Goal: Information Seeking & Learning: Find specific fact

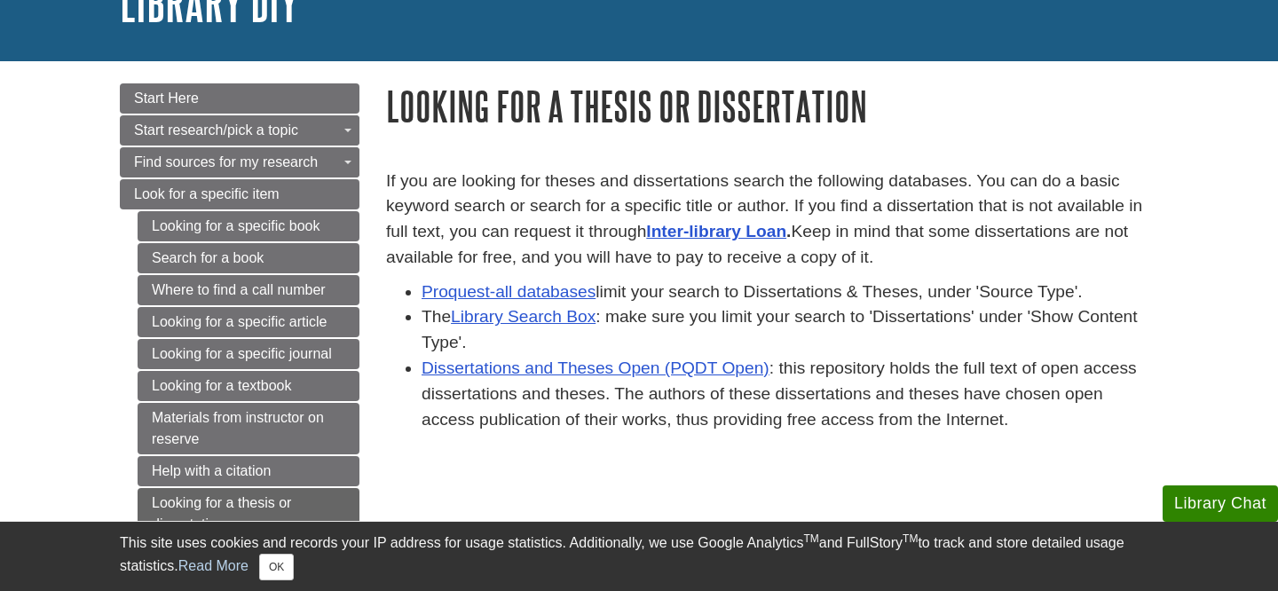
scroll to position [147, 0]
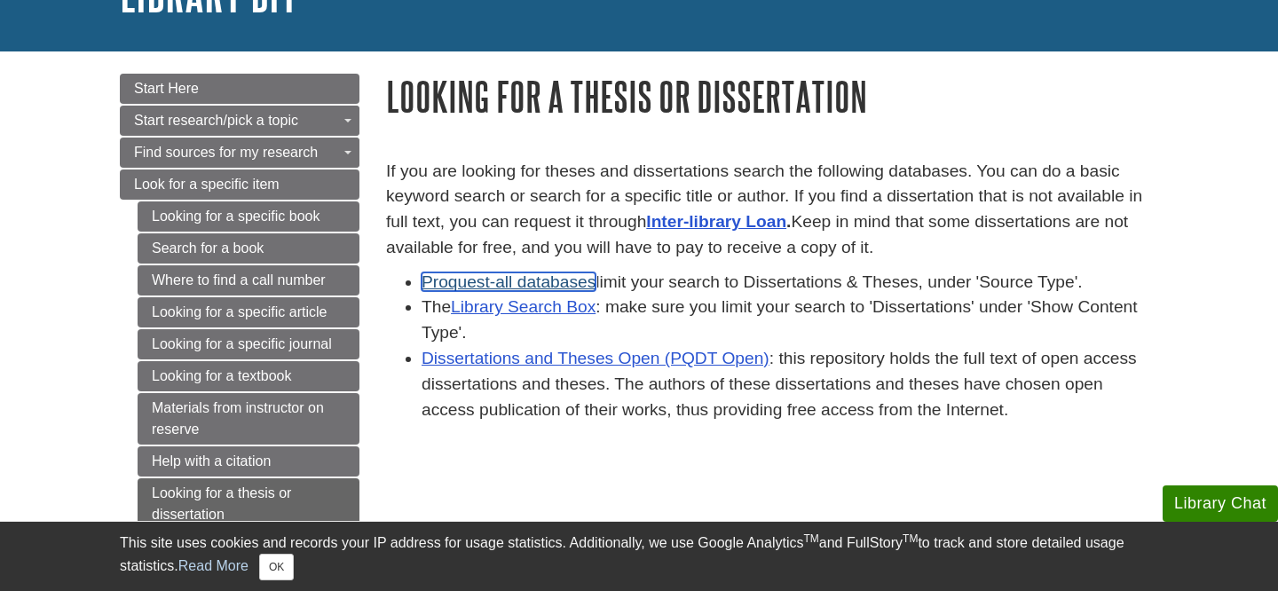
click at [545, 284] on link "Proquest-all databases" at bounding box center [509, 282] width 174 height 19
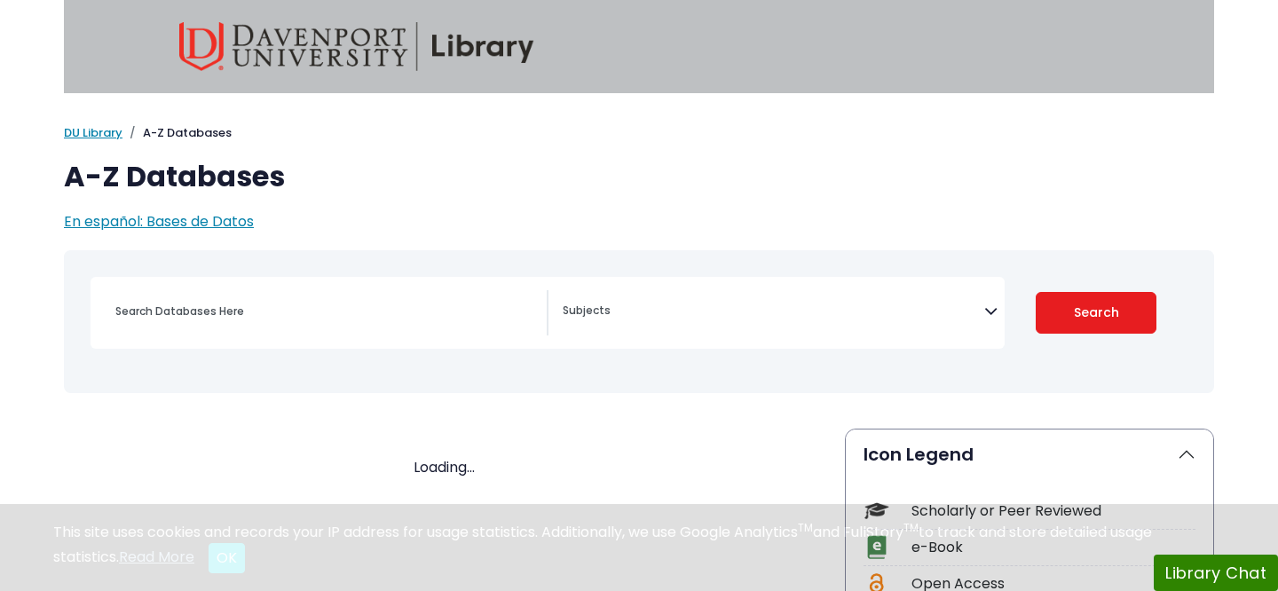
select select "Database Subject Filter"
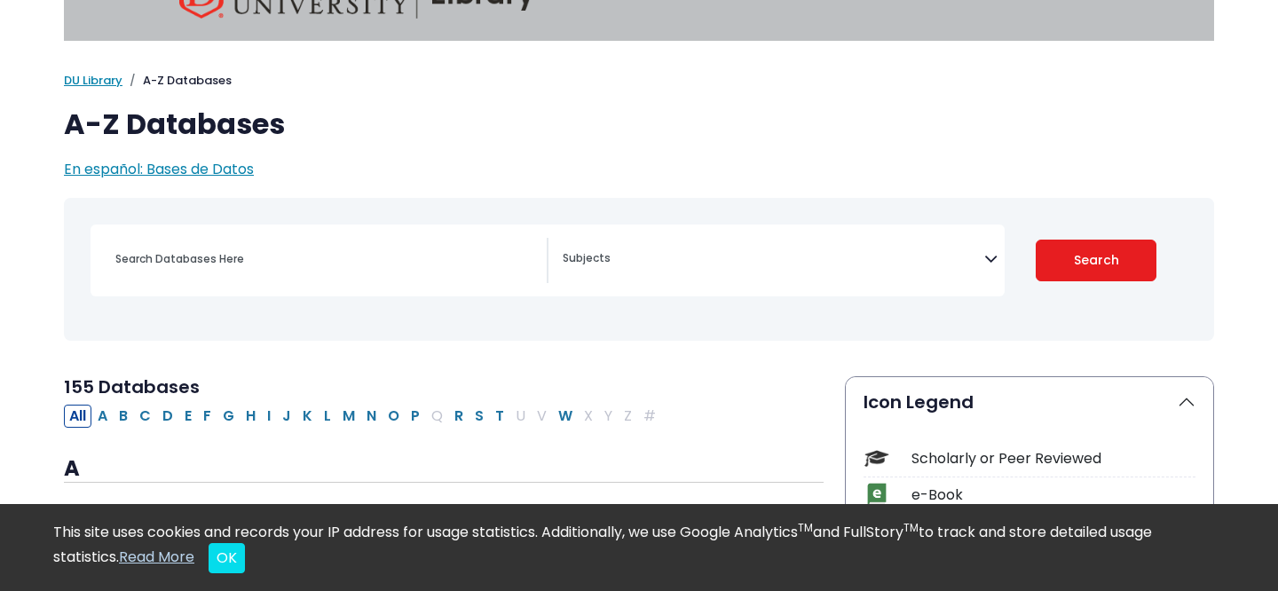
scroll to position [55, 0]
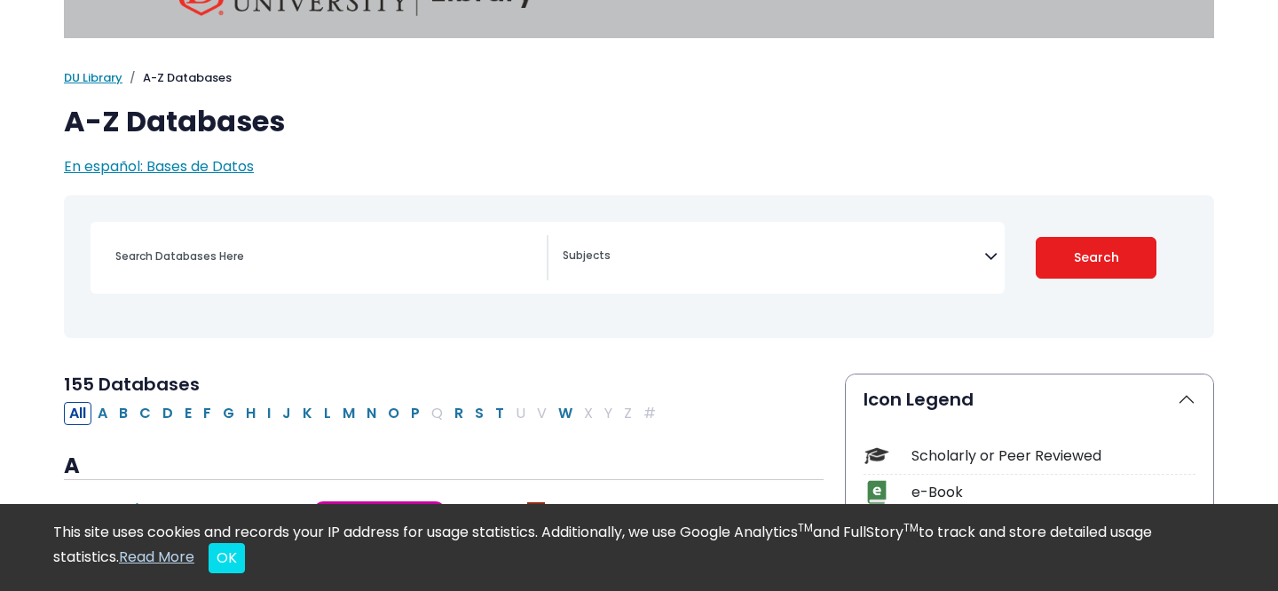
click at [589, 259] on textarea "Search" at bounding box center [774, 257] width 422 height 14
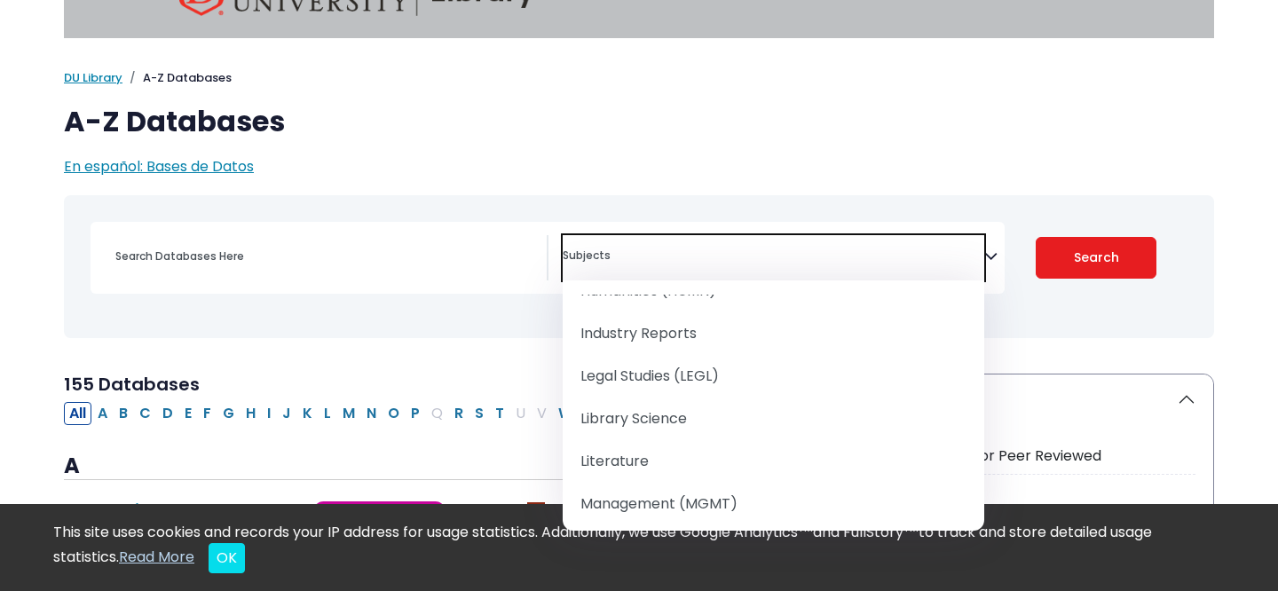
scroll to position [0, 0]
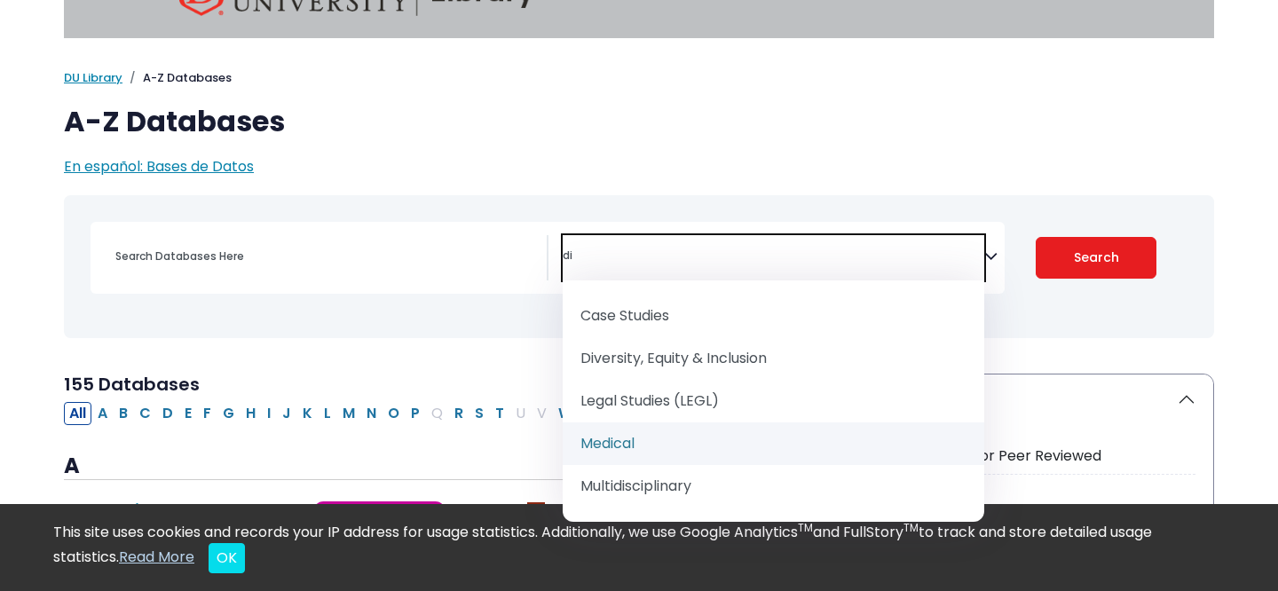
type textarea "d"
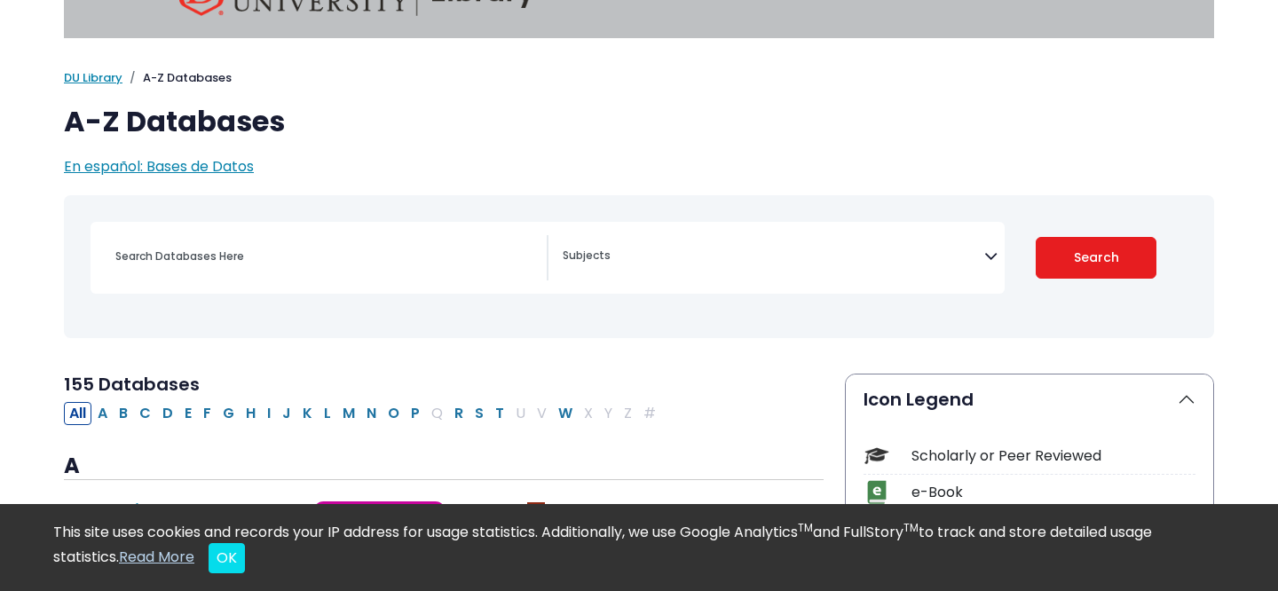
click at [339, 242] on div "Search filters" at bounding box center [326, 256] width 442 height 43
click at [336, 282] on div "[MEDICAL_DATA] Guide Accounting, Finance & Economics (ACCT, FINC & ECON) Advert…" at bounding box center [548, 258] width 914 height 72
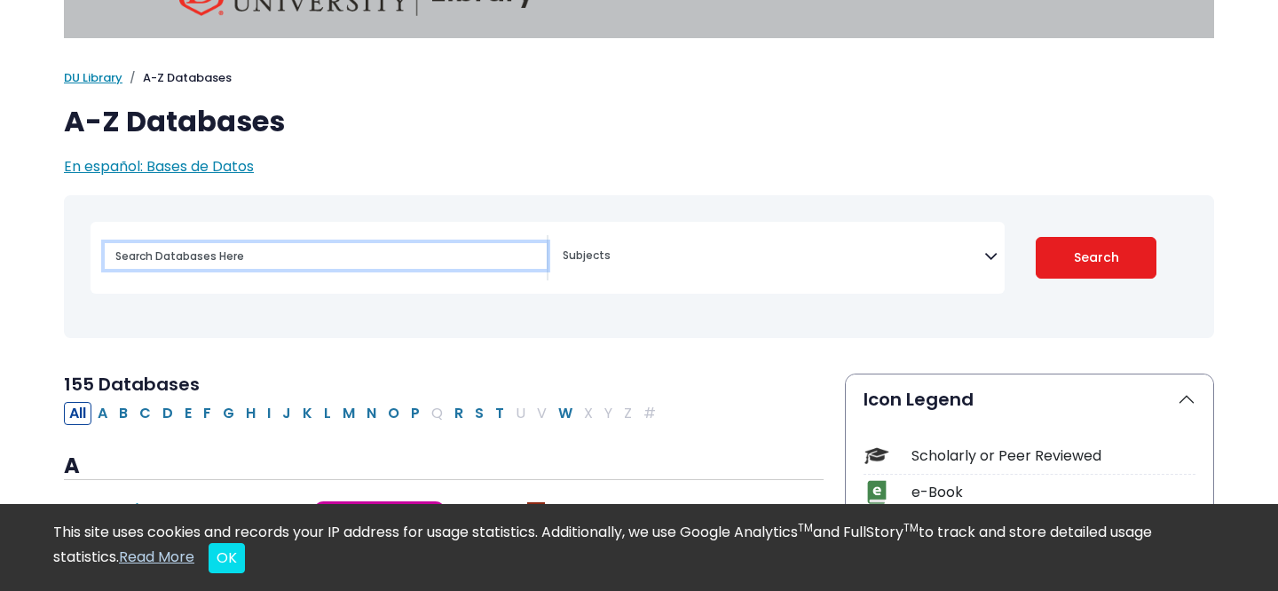
click at [322, 258] on input "Search database by title or keyword" at bounding box center [326, 256] width 442 height 26
type input "[PERSON_NAME]"
click at [1036, 237] on button "Search" at bounding box center [1097, 258] width 122 height 42
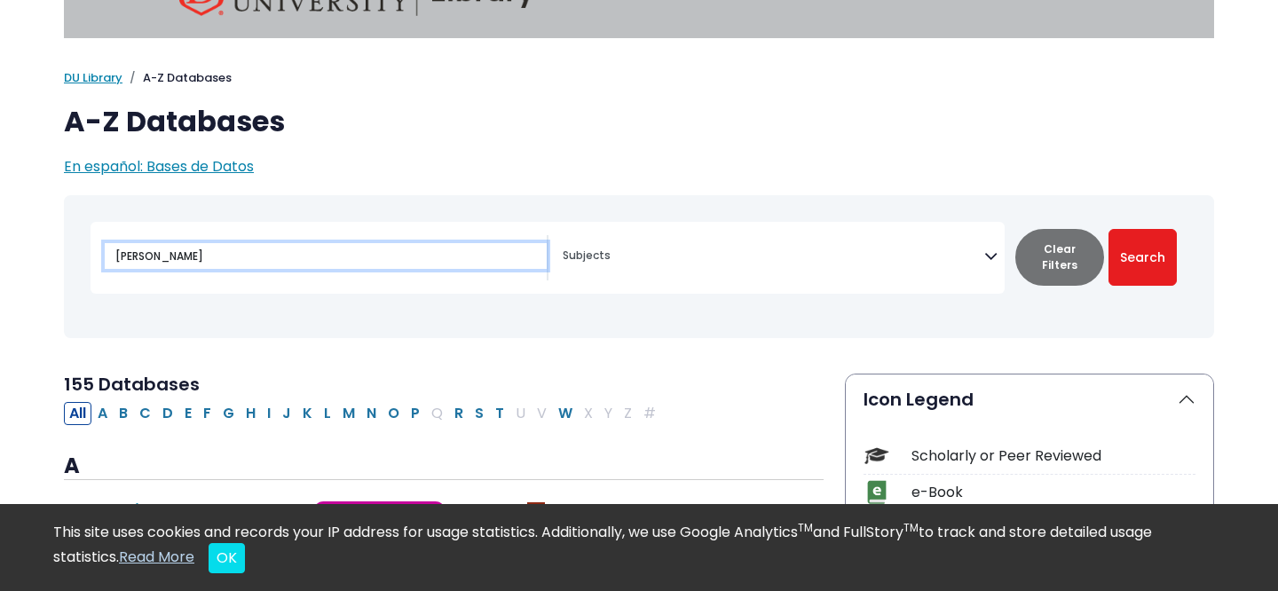
select select "Database Subject Filter"
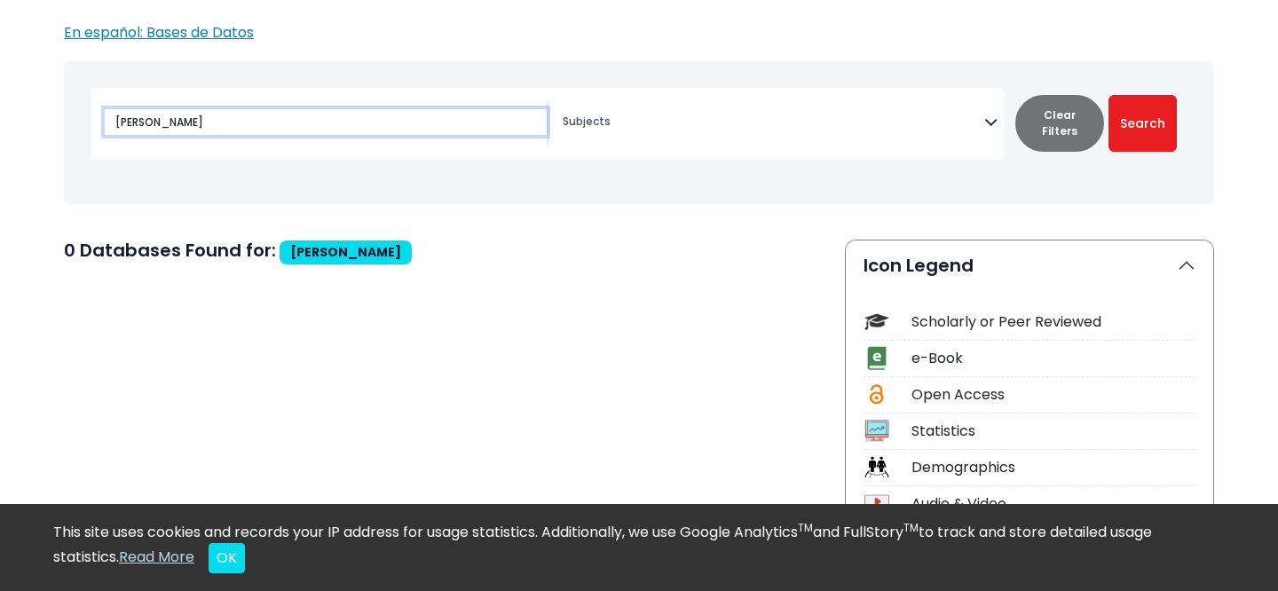
scroll to position [200, 0]
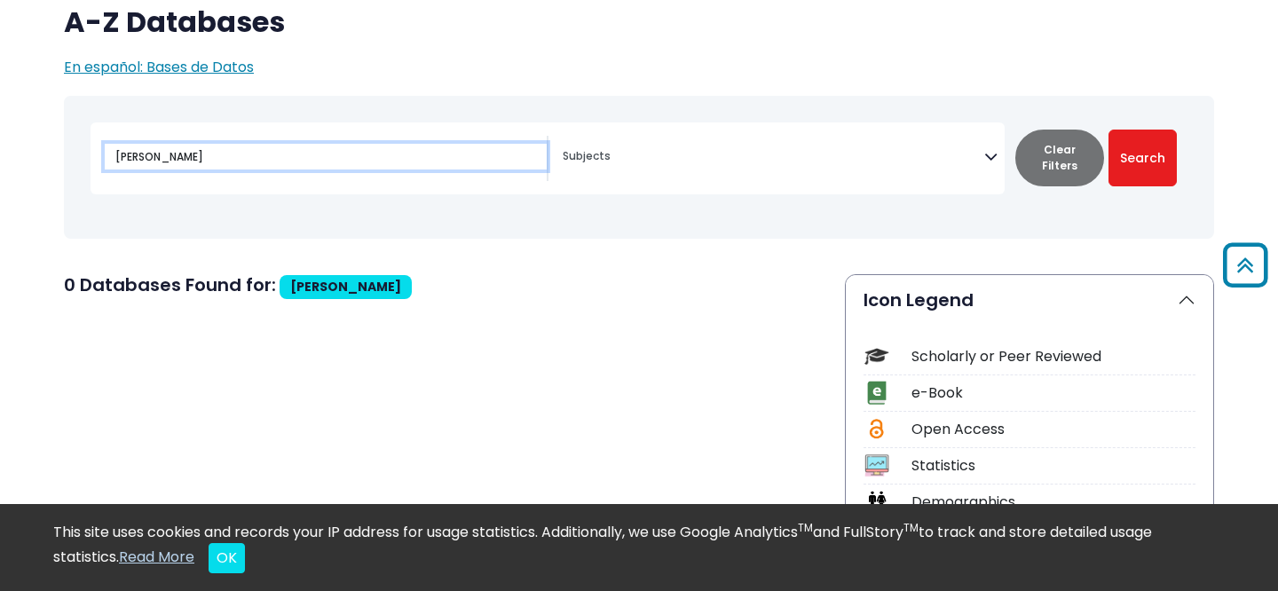
select select "Database Subject Filter"
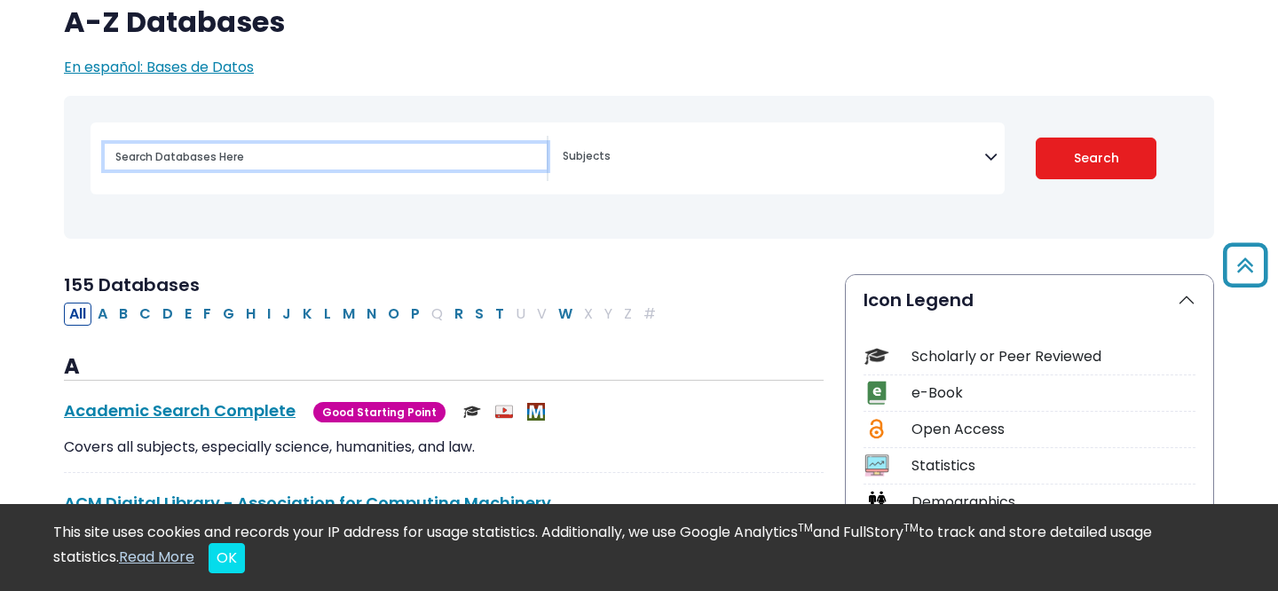
scroll to position [55, 0]
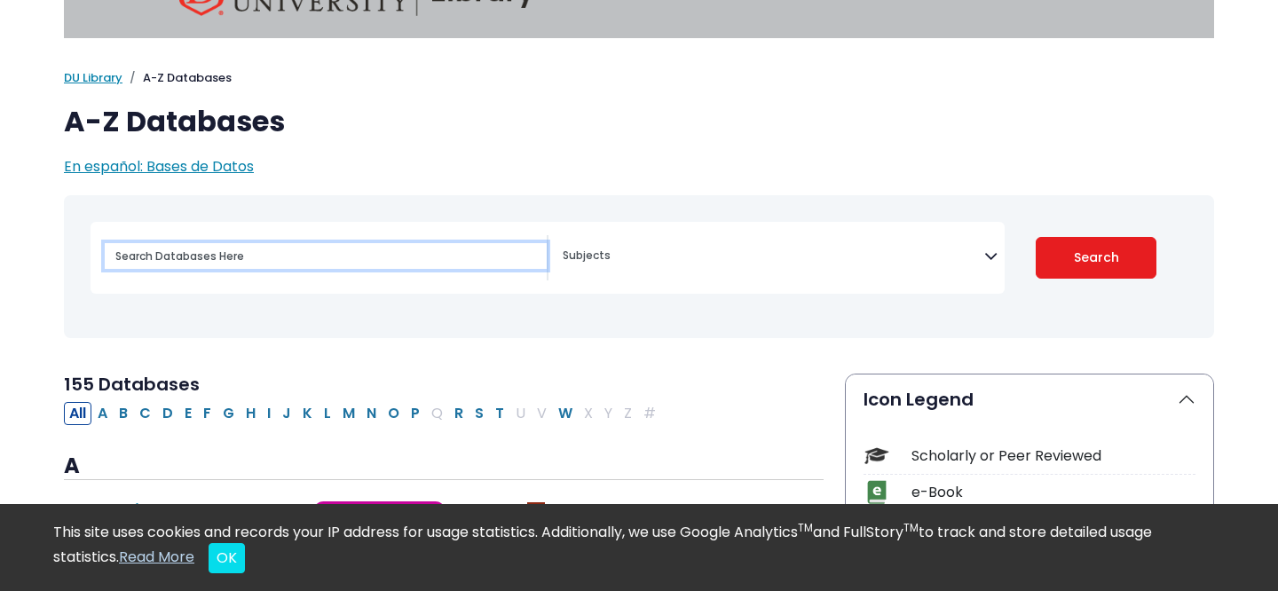
click at [204, 258] on input "Search database by title or keyword" at bounding box center [326, 256] width 442 height 26
type input "diss"
